Goal: Check status

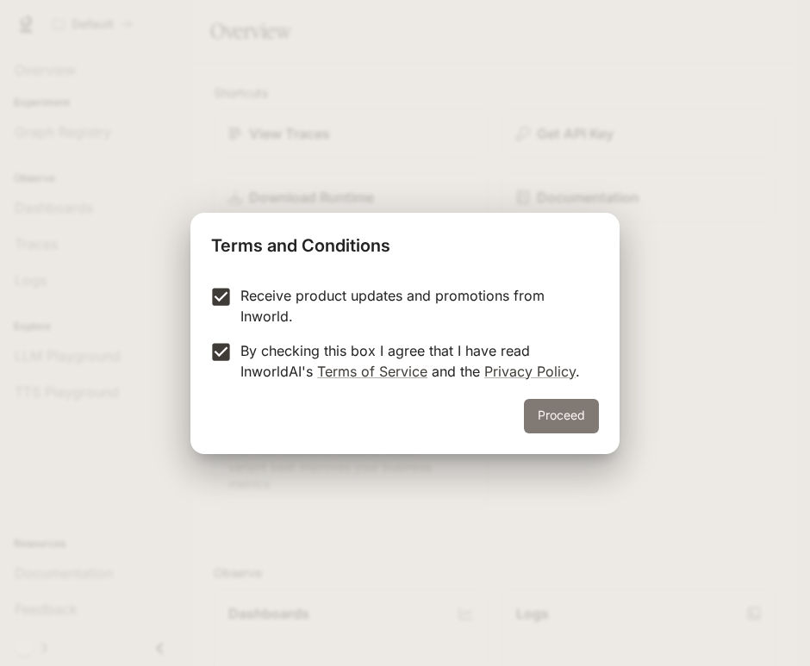
click at [538, 416] on button "Proceed" at bounding box center [561, 416] width 75 height 34
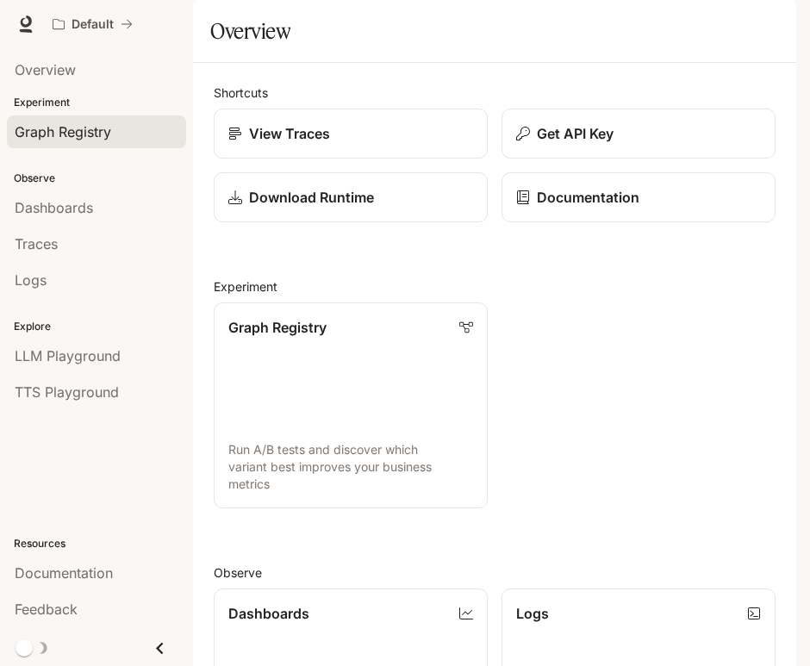
click at [70, 134] on span "Graph Registry" at bounding box center [63, 131] width 96 height 21
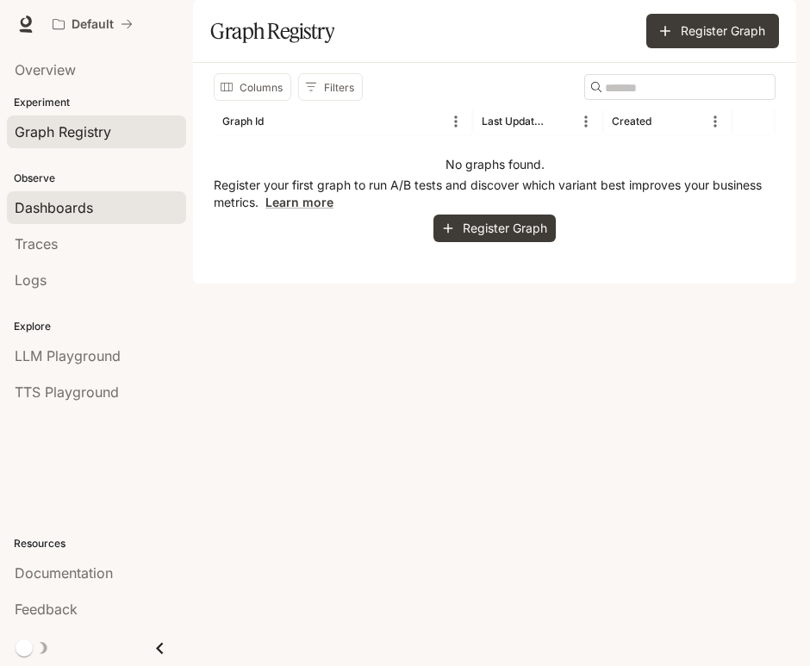
click at [63, 204] on span "Dashboards" at bounding box center [54, 207] width 78 height 21
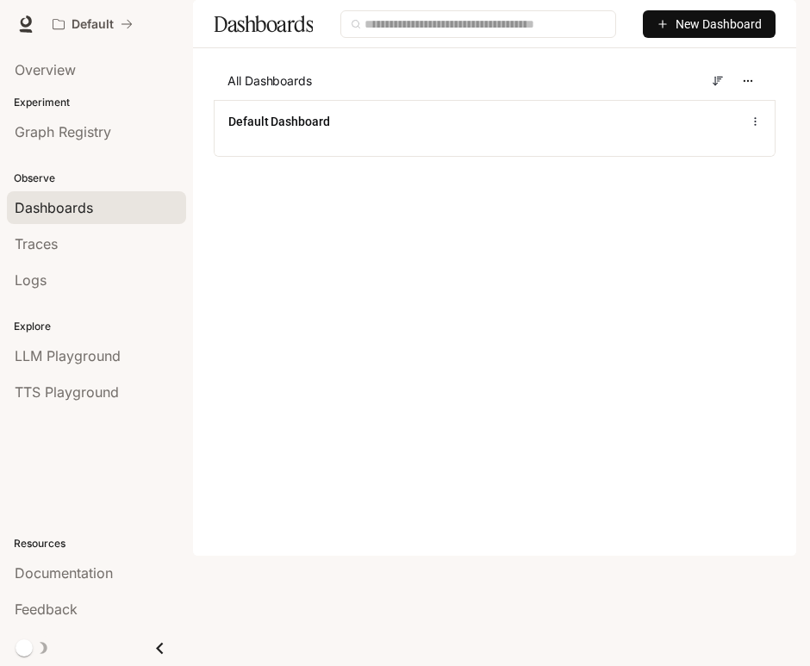
click at [668, 30] on icon "button" at bounding box center [662, 24] width 12 height 12
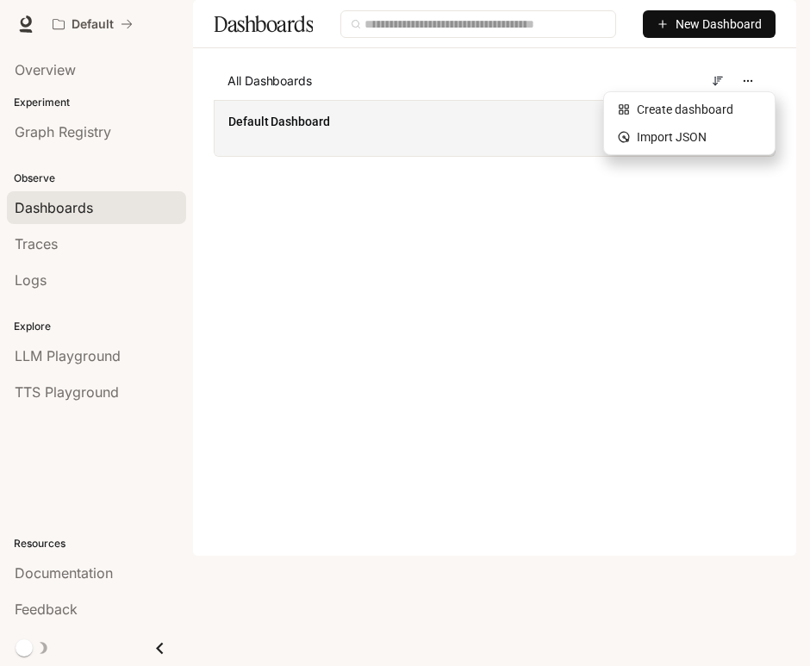
click at [357, 132] on div "Default Dashboard" at bounding box center [494, 121] width 532 height 21
